Goal: Task Accomplishment & Management: Complete application form

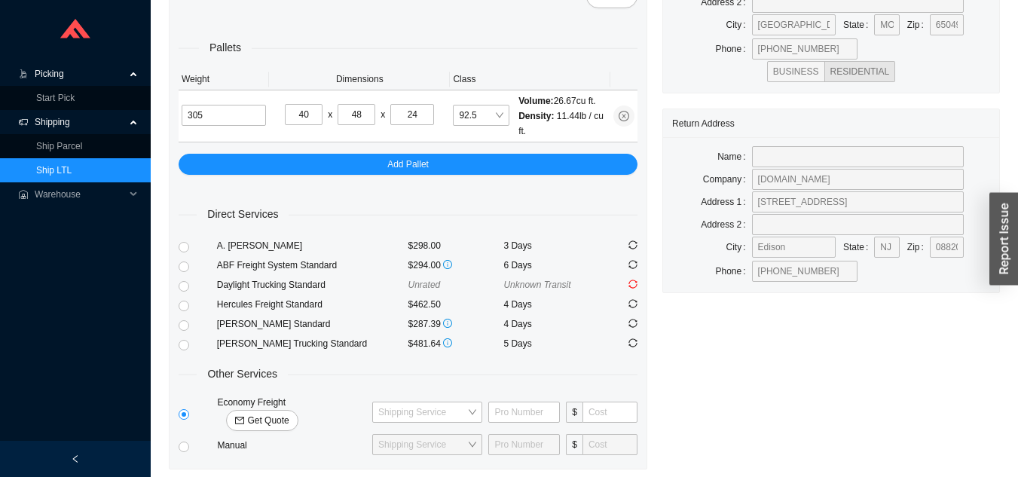
click at [72, 166] on link "Ship LTL" at bounding box center [53, 170] width 35 height 11
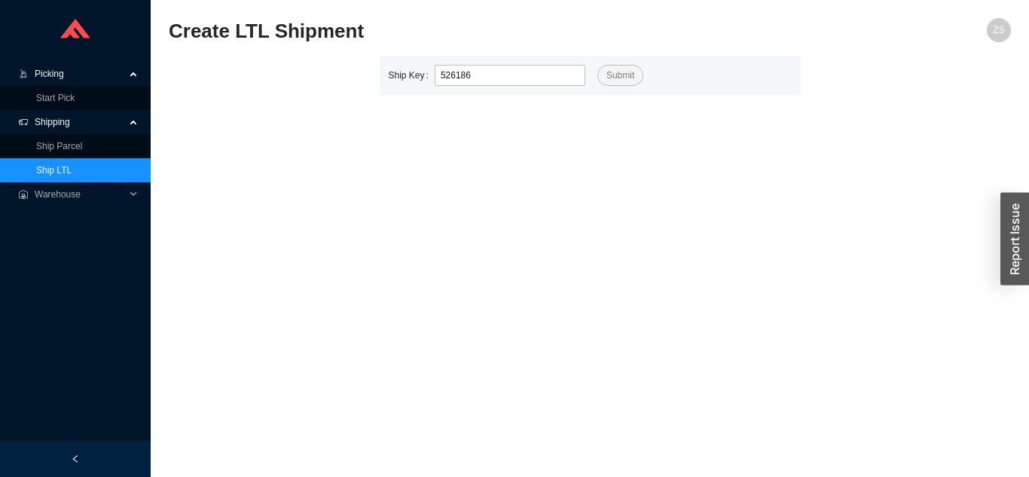
type input "526186"
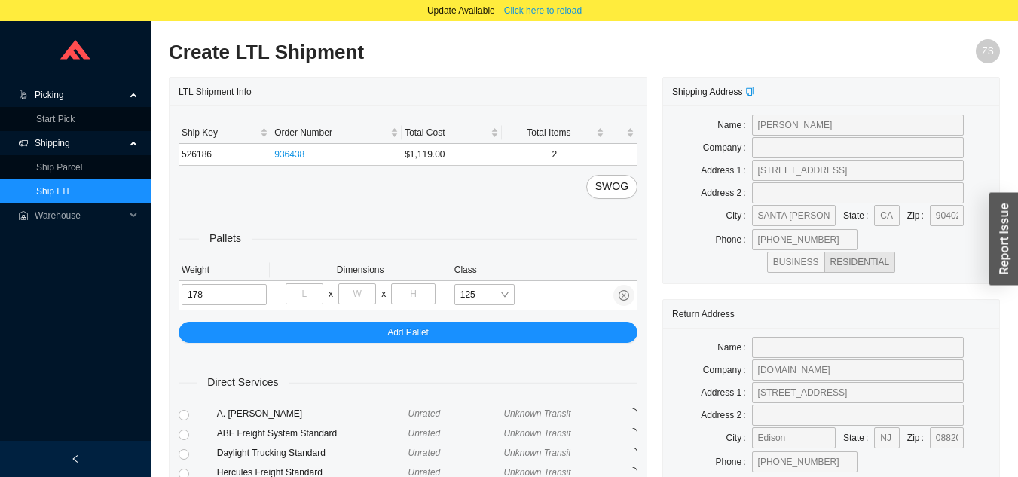
type input "178"
click at [307, 292] on input "tel" at bounding box center [305, 293] width 38 height 21
type input "40"
click at [359, 290] on input "tel" at bounding box center [357, 293] width 38 height 21
type input "48"
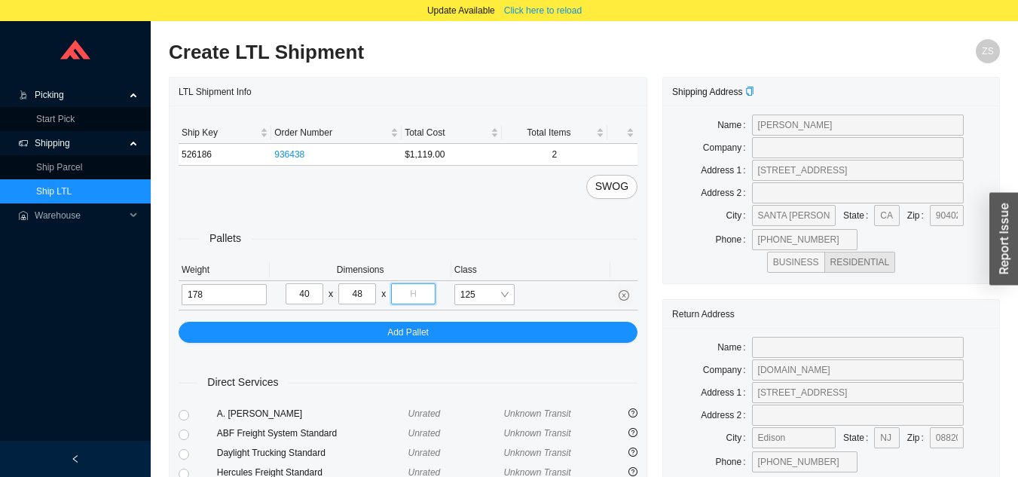
click at [418, 291] on input "tel" at bounding box center [413, 293] width 44 height 21
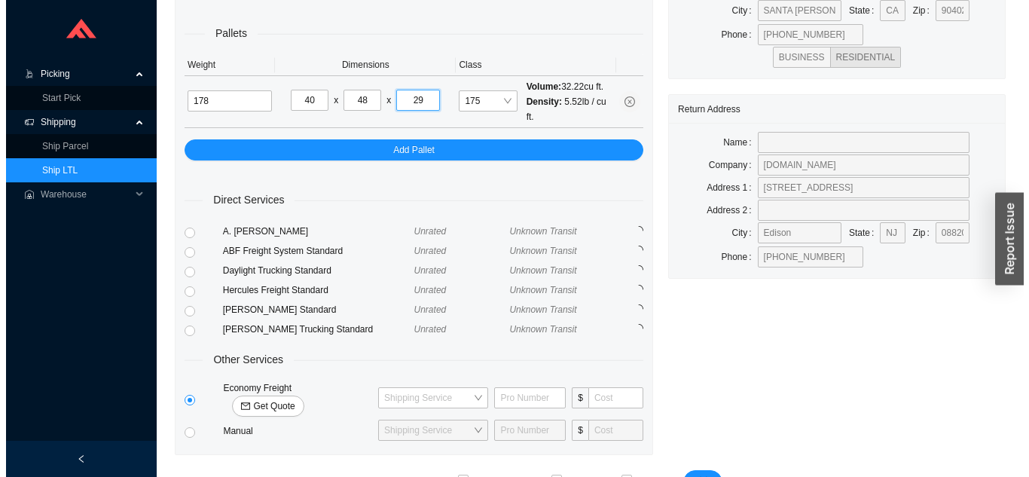
scroll to position [227, 0]
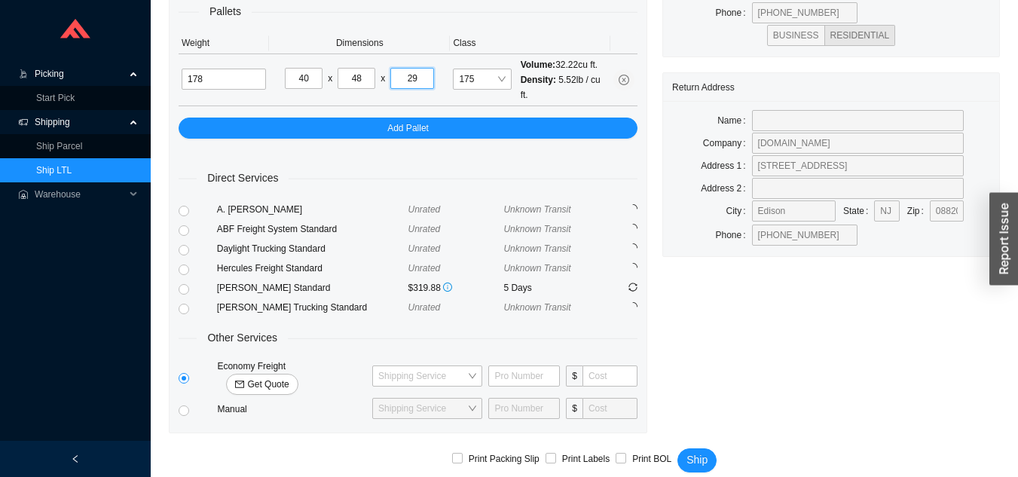
type input "29"
click at [289, 377] on span "Get Quote" at bounding box center [267, 384] width 41 height 15
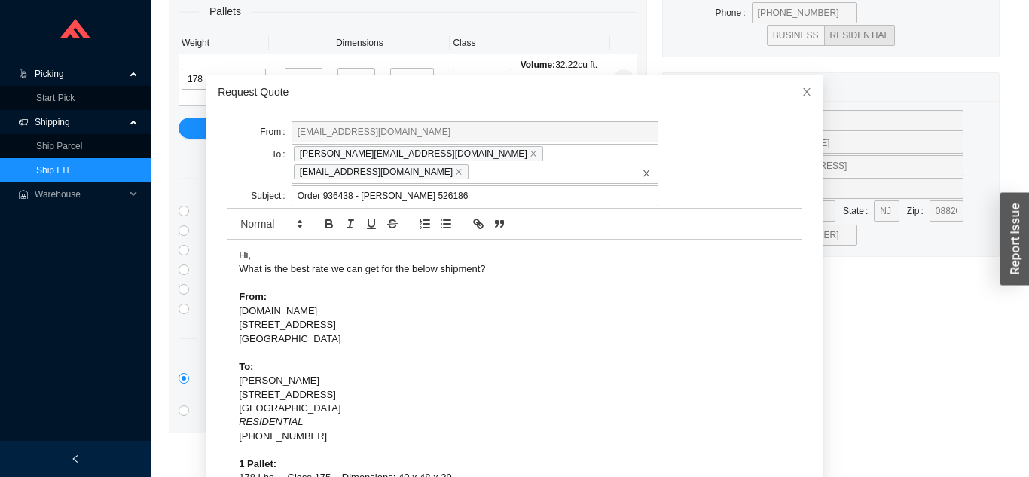
scroll to position [40, 0]
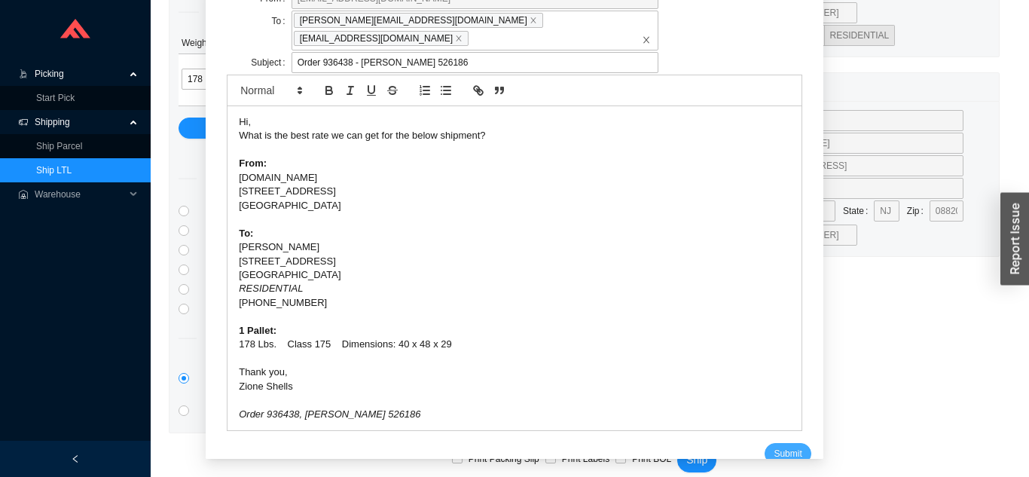
click at [774, 446] on span "Submit" at bounding box center [788, 453] width 28 height 15
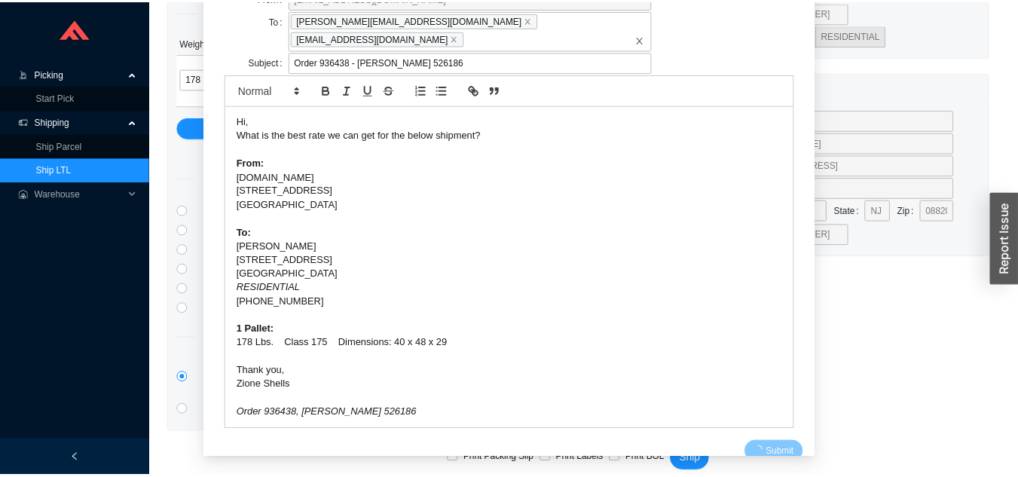
scroll to position [18, 0]
